Goal: Navigation & Orientation: Find specific page/section

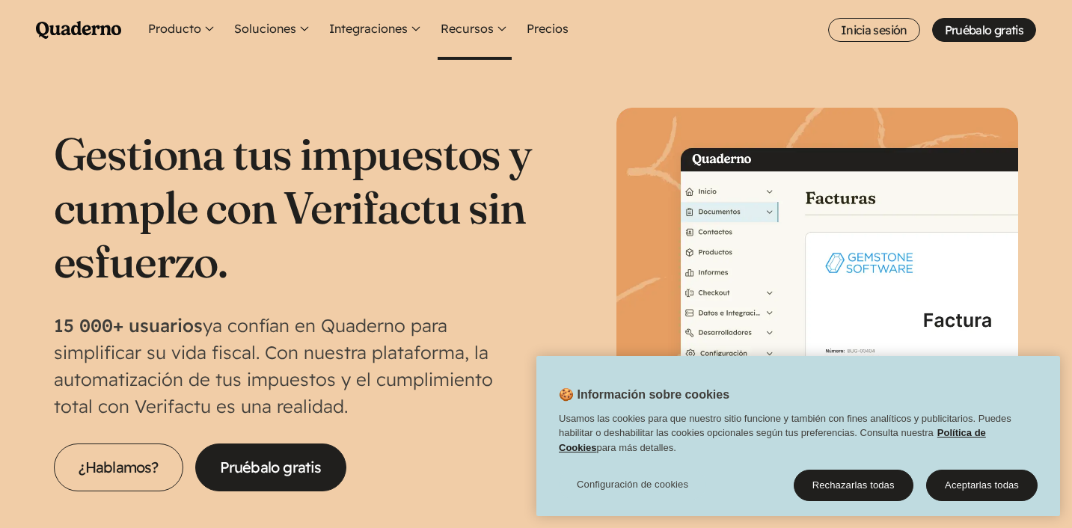
click at [498, 37] on button "Recursos" at bounding box center [474, 30] width 74 height 60
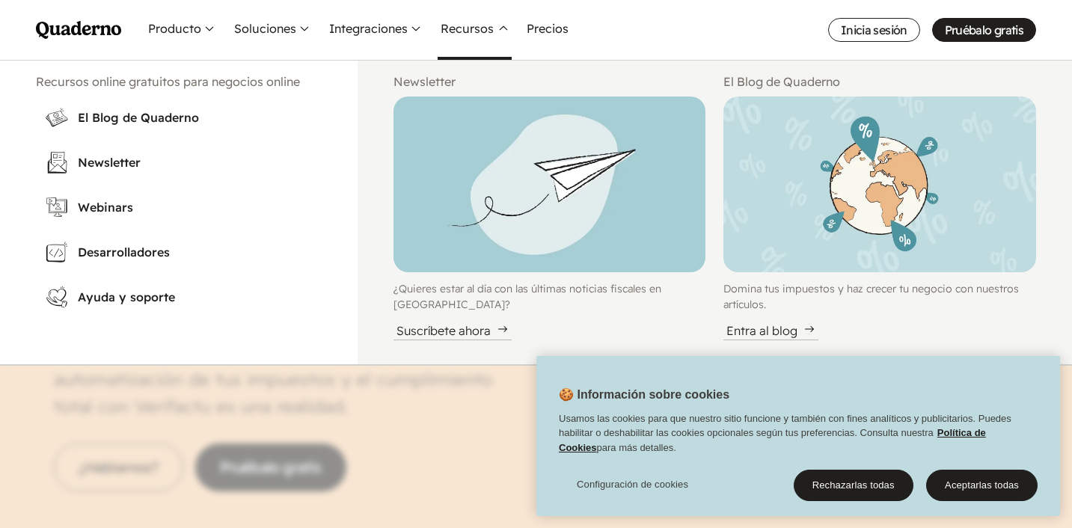
click at [328, 393] on nav "Menu Pruébalo gratis Quaderno Homepage Producto Conoce la plataforma Quaderno R…" at bounding box center [536, 264] width 1072 height 528
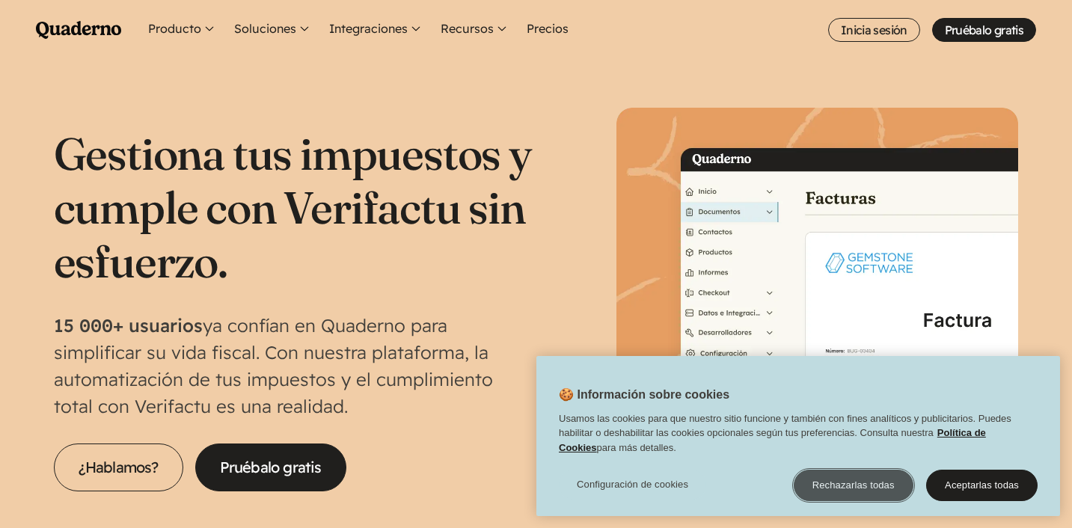
click at [864, 480] on button "Rechazarlas todas" at bounding box center [853, 485] width 120 height 31
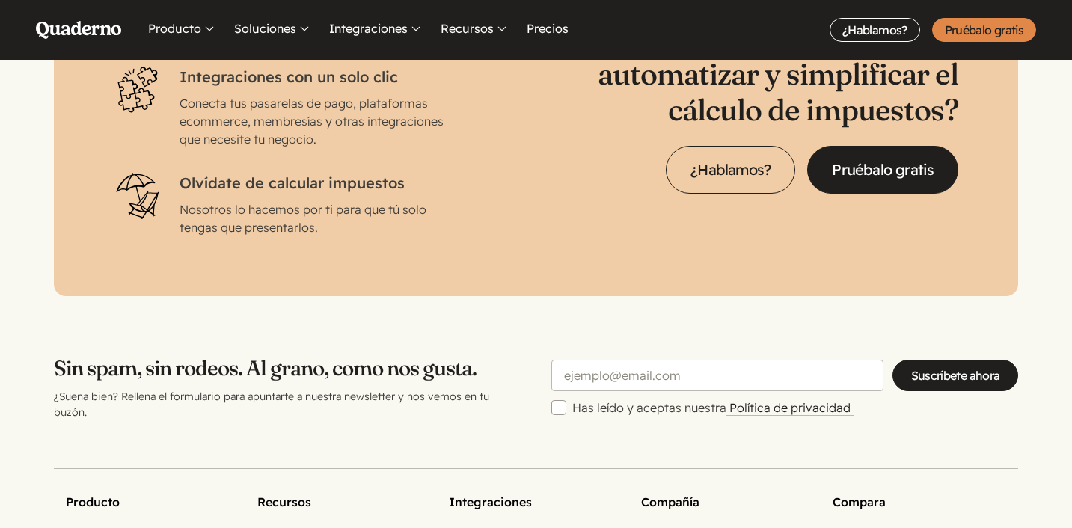
scroll to position [4510, 0]
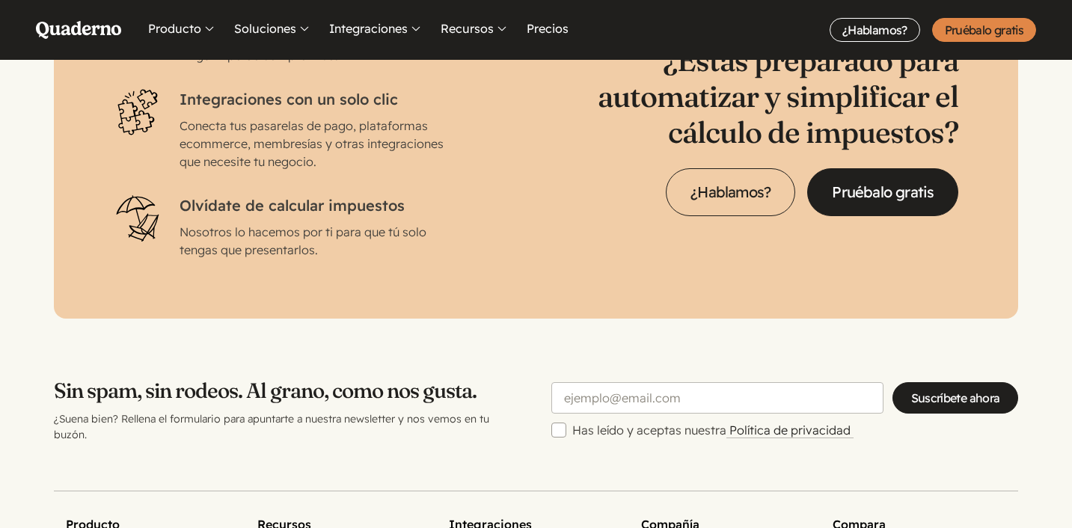
scroll to position [5113, 0]
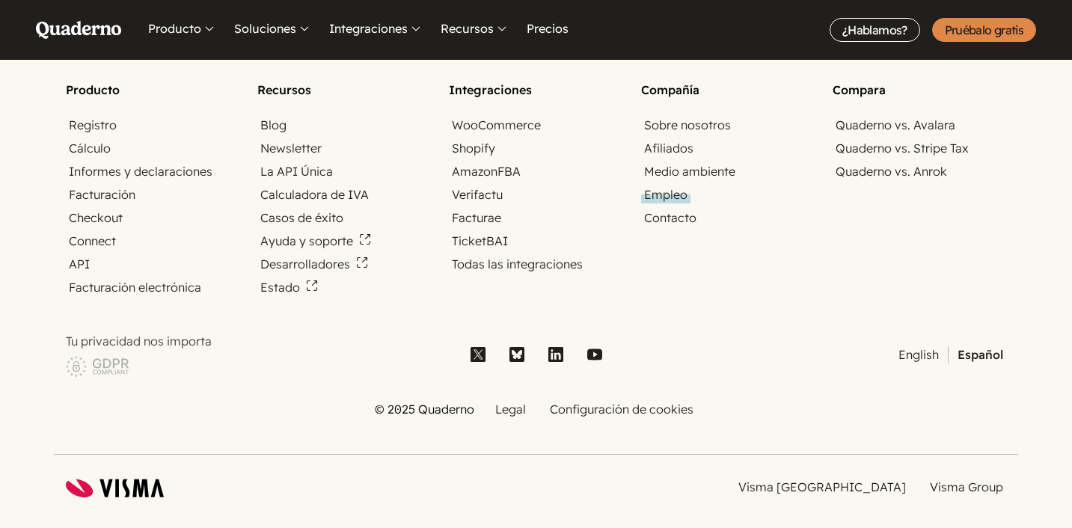
click at [663, 186] on link "Empleo" at bounding box center [665, 194] width 49 height 17
